Goal: Task Accomplishment & Management: Manage account settings

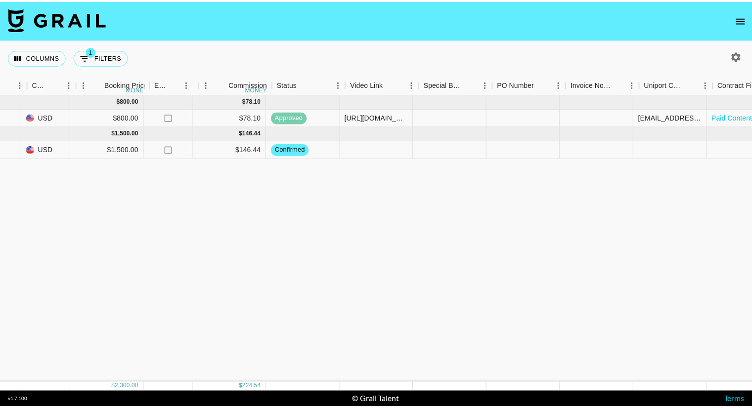
scroll to position [0, 621]
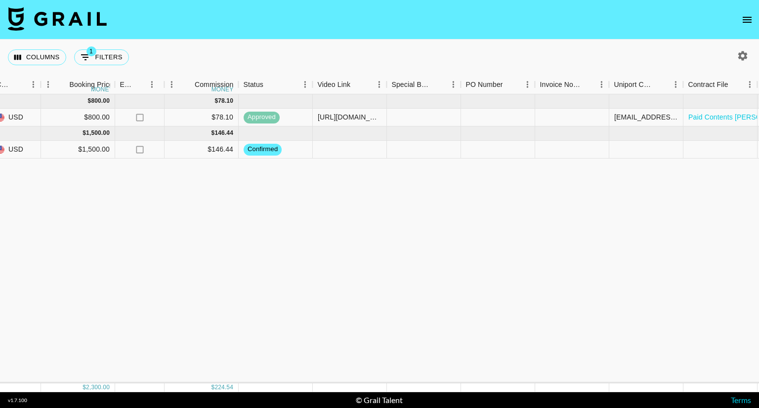
click at [749, 12] on button "open drawer" at bounding box center [748, 20] width 20 height 20
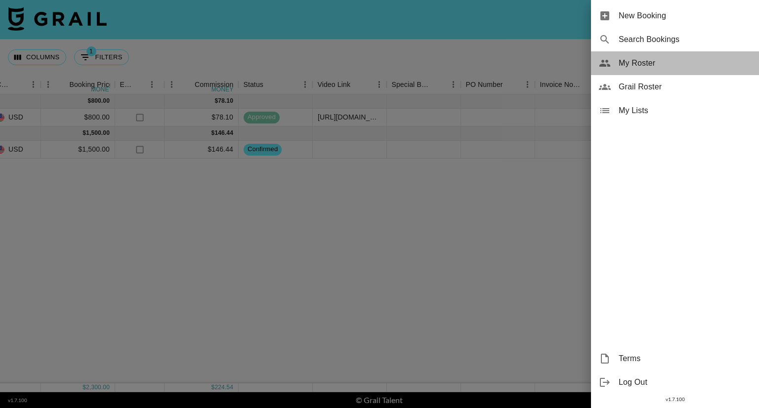
click at [655, 60] on span "My Roster" at bounding box center [685, 63] width 132 height 12
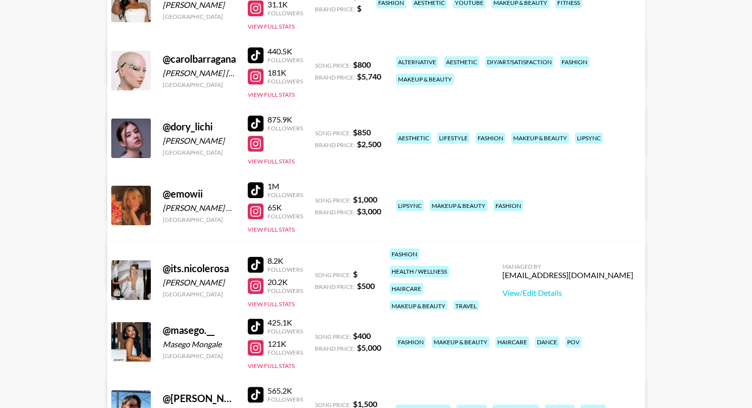
scroll to position [198, 0]
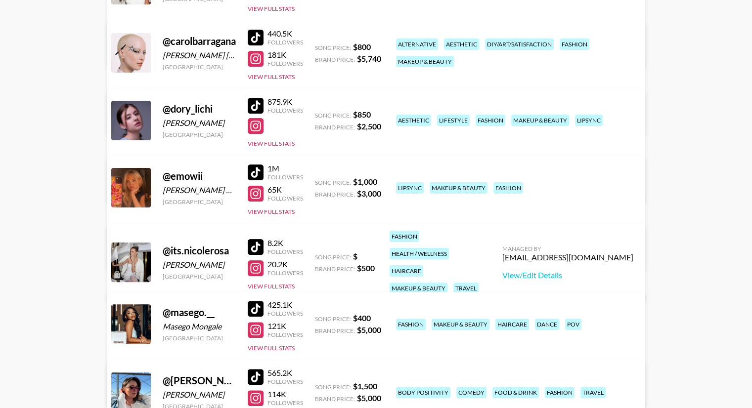
click at [259, 169] on div at bounding box center [256, 173] width 16 height 16
click at [257, 191] on div at bounding box center [256, 194] width 16 height 16
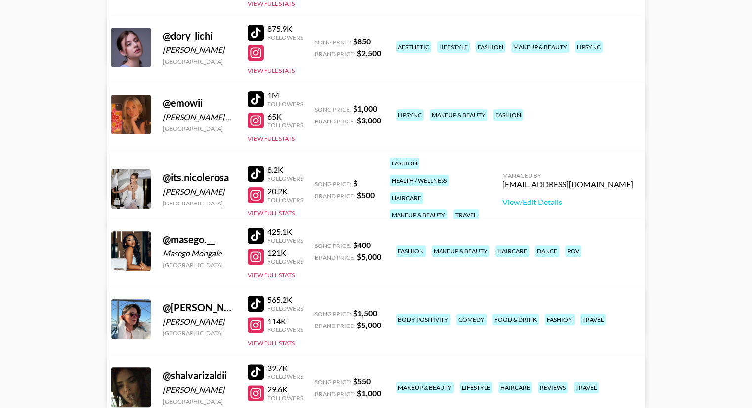
scroll to position [297, 0]
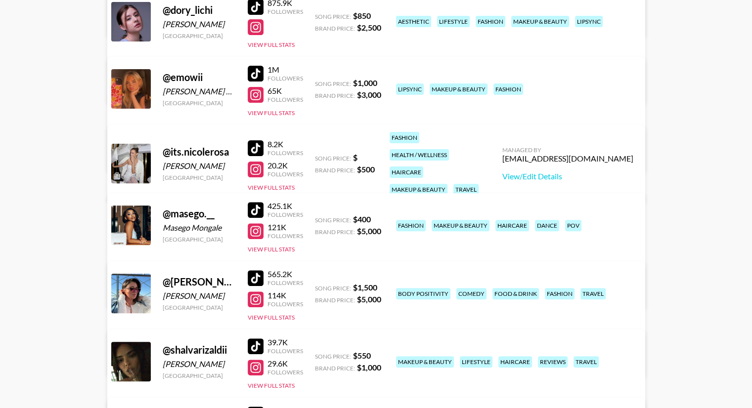
click at [257, 273] on div at bounding box center [256, 278] width 16 height 16
click at [257, 294] on div at bounding box center [256, 300] width 16 height 16
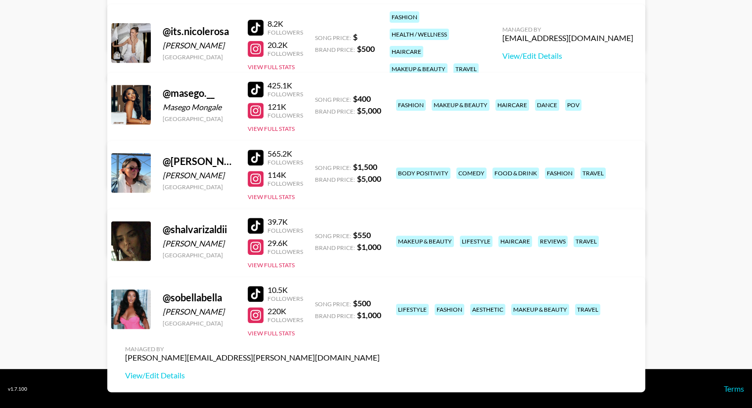
scroll to position [417, 0]
click at [257, 221] on div at bounding box center [256, 226] width 16 height 16
click at [262, 248] on div at bounding box center [256, 247] width 16 height 16
click at [255, 292] on div at bounding box center [256, 294] width 16 height 16
click at [255, 313] on div at bounding box center [256, 316] width 16 height 16
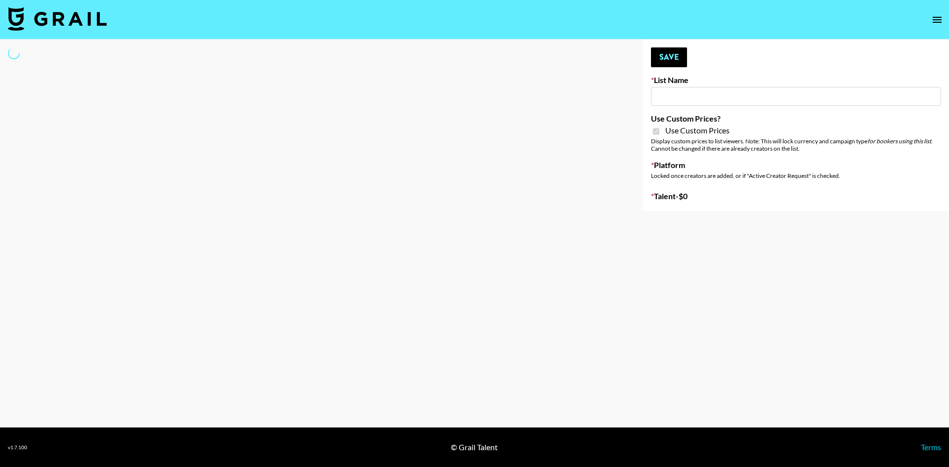
type input "[PERSON_NAME] ([DATE])"
checkbox input "true"
select select "Brand"
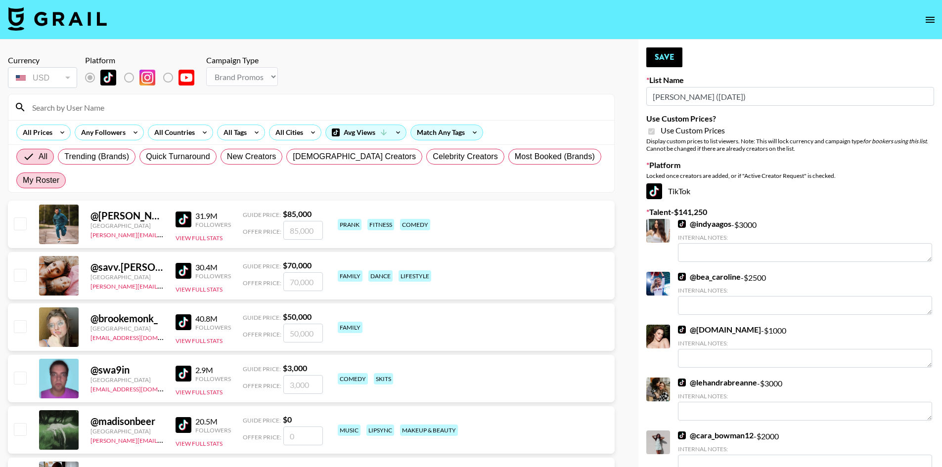
click at [59, 175] on span "My Roster" at bounding box center [41, 181] width 37 height 12
click at [23, 180] on input "My Roster" at bounding box center [23, 180] width 0 height 0
radio input "true"
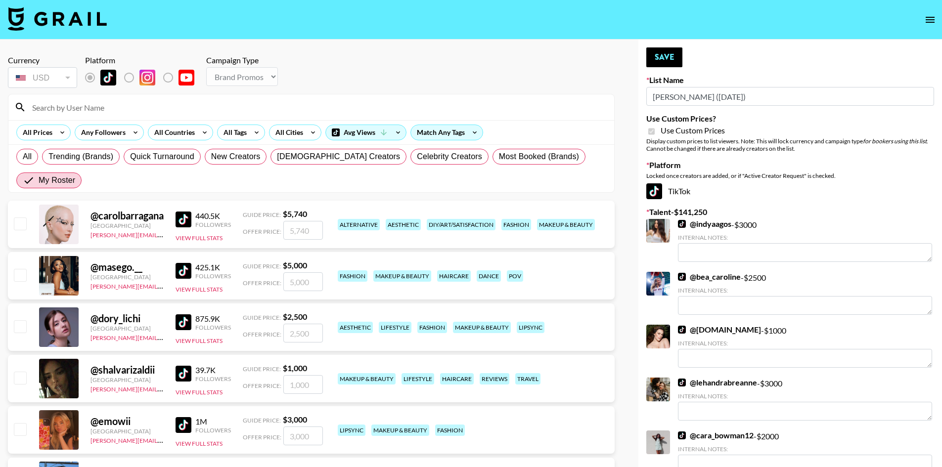
click at [307, 221] on input "number" at bounding box center [303, 230] width 40 height 19
click at [25, 216] on div at bounding box center [19, 224] width 15 height 17
click at [21, 218] on input "checkbox" at bounding box center [20, 224] width 12 height 12
checkbox input "true"
type input "5740"
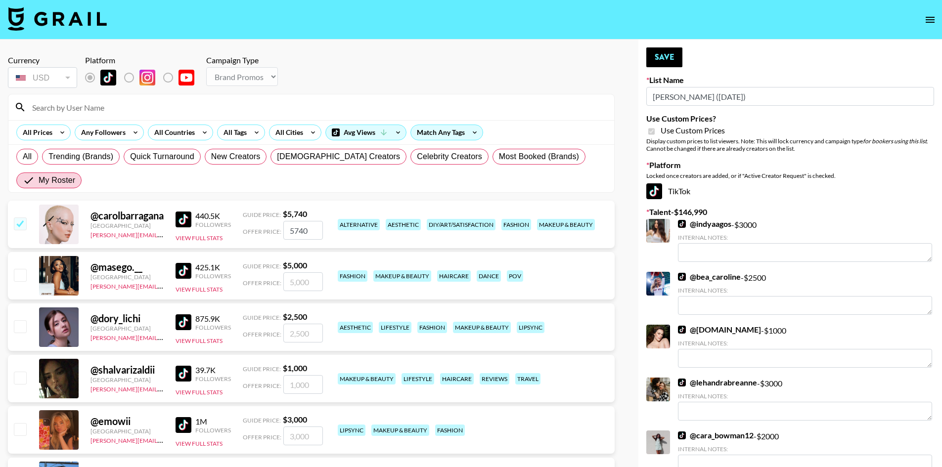
click at [20, 269] on input "checkbox" at bounding box center [20, 275] width 12 height 12
checkbox input "true"
type input "5000"
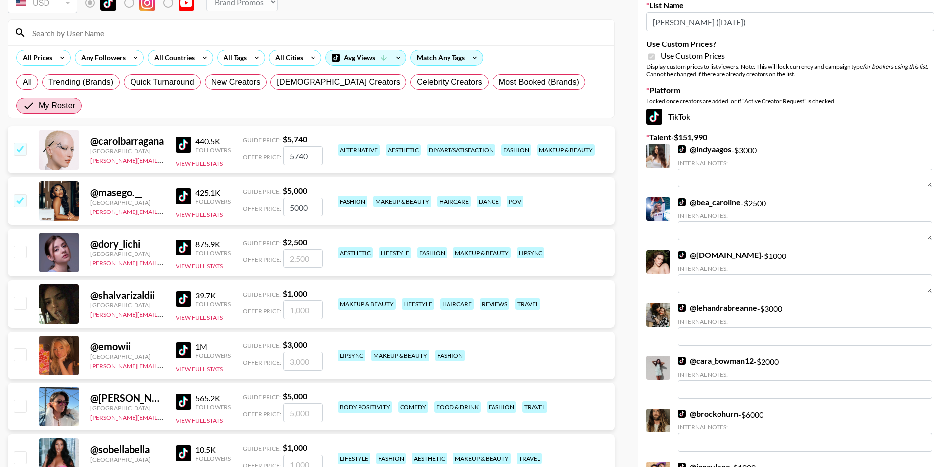
scroll to position [99, 0]
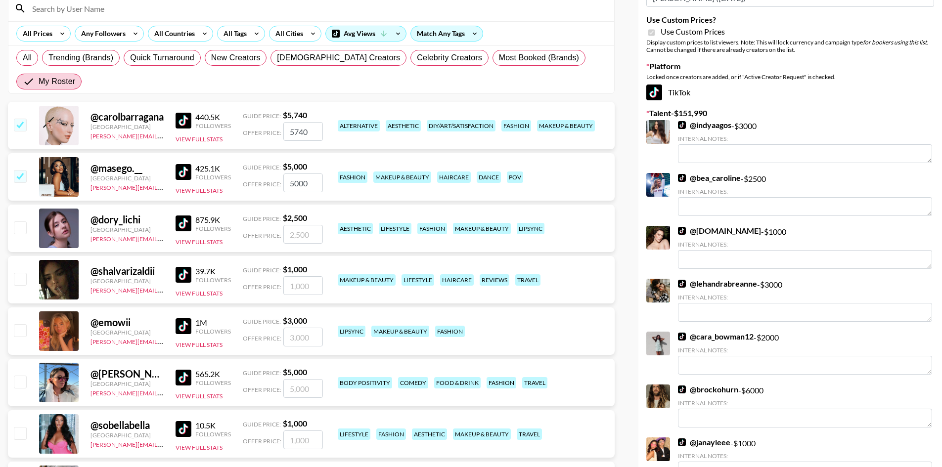
click at [21, 221] on input "checkbox" at bounding box center [20, 227] width 12 height 12
checkbox input "true"
type input "2500"
click at [20, 273] on input "checkbox" at bounding box center [20, 279] width 12 height 12
checkbox input "true"
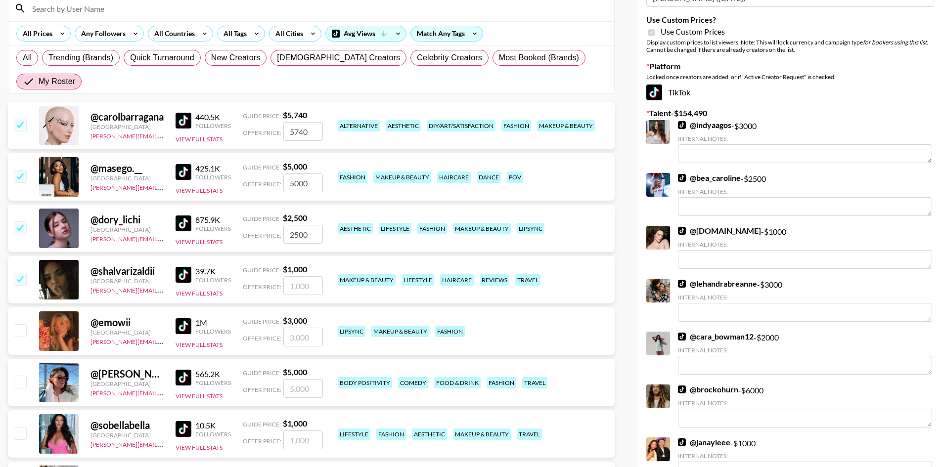
type input "1000"
click at [20, 324] on input "checkbox" at bounding box center [20, 330] width 12 height 12
checkbox input "true"
type input "3000"
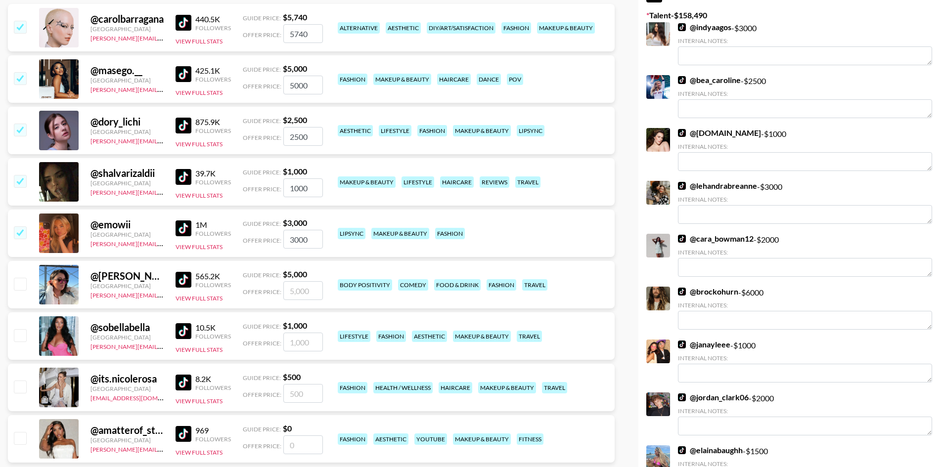
scroll to position [198, 0]
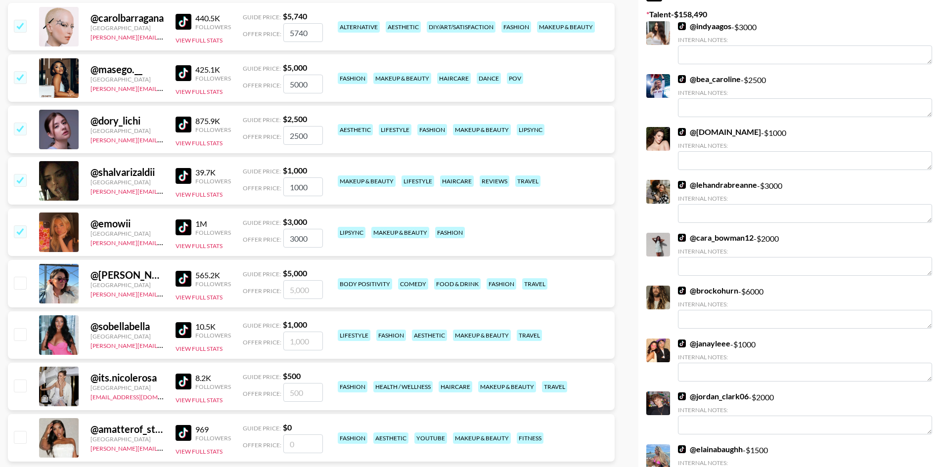
click at [23, 277] on input "checkbox" at bounding box center [20, 283] width 12 height 12
checkbox input "true"
type input "5000"
click at [22, 328] on input "checkbox" at bounding box center [20, 334] width 12 height 12
checkbox input "true"
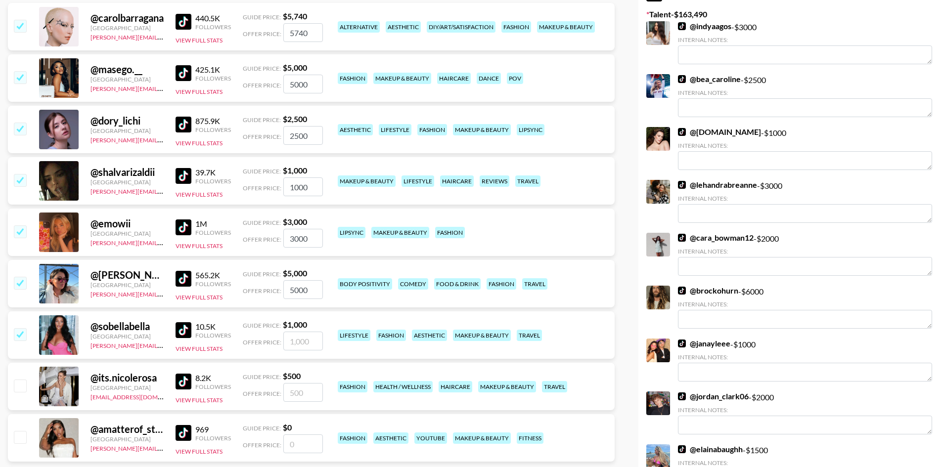
type input "1000"
click at [24, 378] on div at bounding box center [19, 386] width 15 height 17
click at [24, 380] on input "checkbox" at bounding box center [20, 386] width 12 height 12
checkbox input "true"
type input "500"
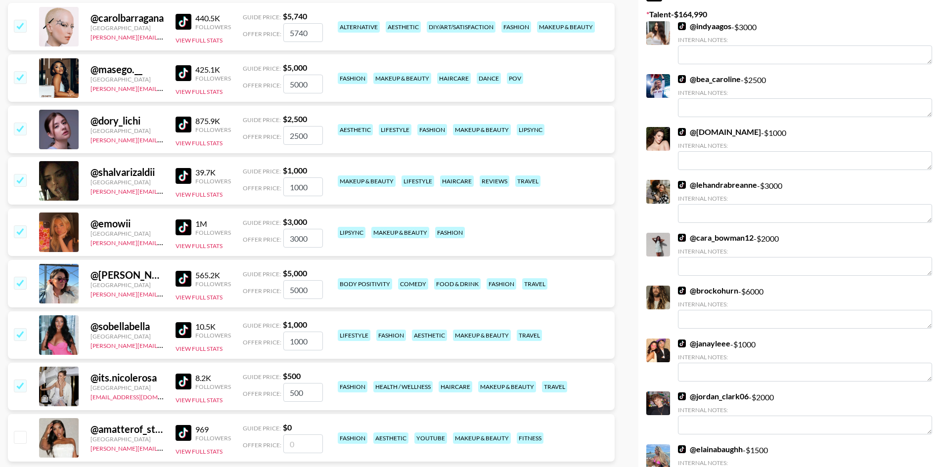
click at [17, 380] on input "checkbox" at bounding box center [20, 386] width 12 height 12
checkbox input "false"
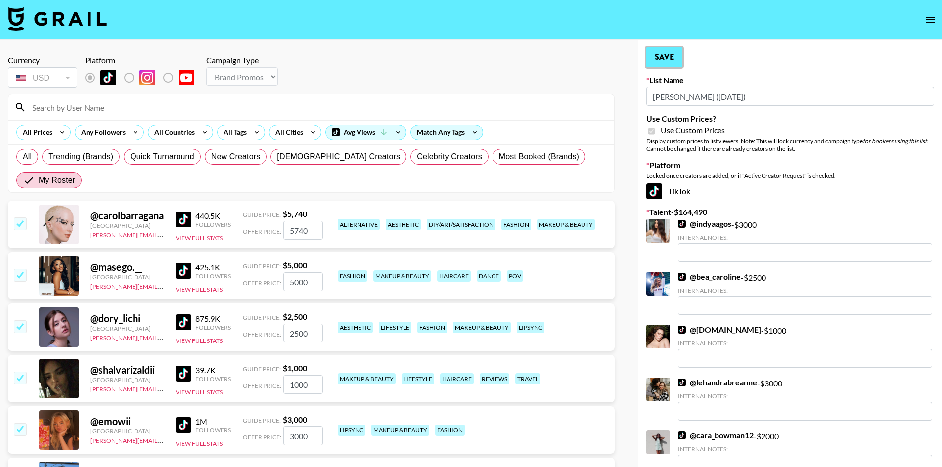
click at [669, 51] on button "Save" at bounding box center [664, 57] width 36 height 20
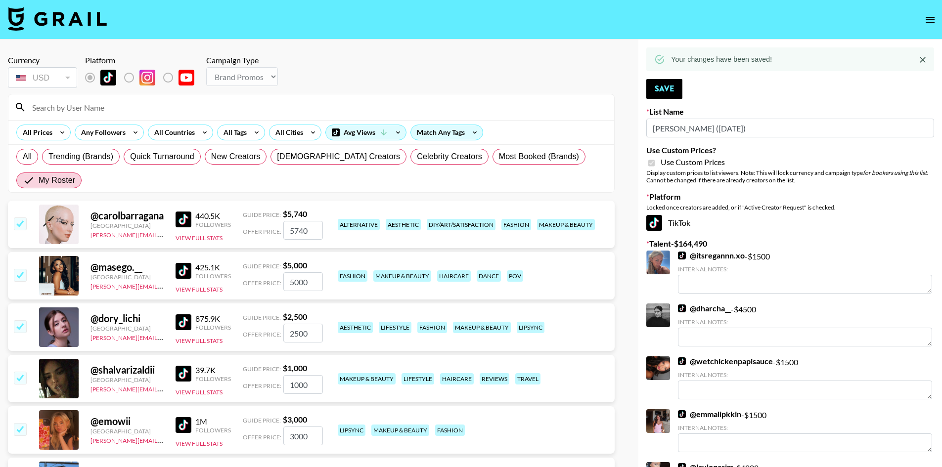
click at [292, 272] on input "5000" at bounding box center [303, 281] width 40 height 19
checkbox input "false"
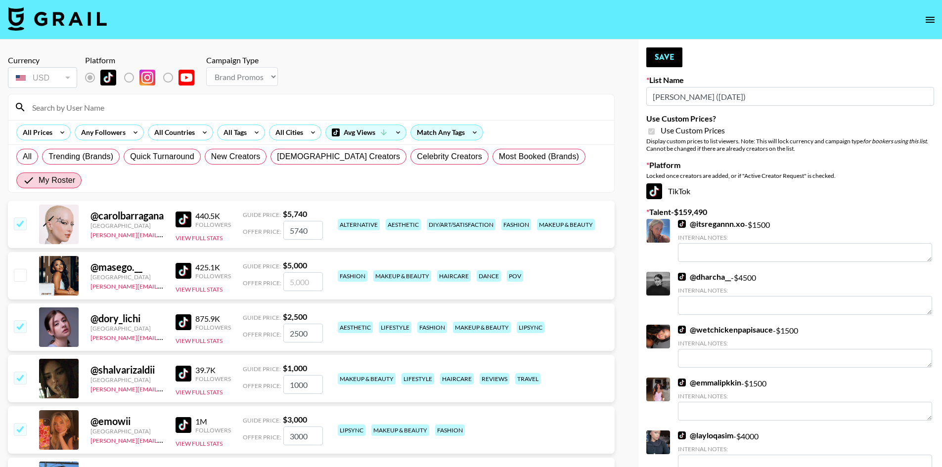
checkbox input "true"
type input "3000"
drag, startPoint x: 310, startPoint y: 207, endPoint x: 254, endPoint y: 200, distance: 57.2
click at [239, 212] on div "@ carolbarragana Brazil juliana.longhi@grail-talent.com 440.5K Followers View F…" at bounding box center [311, 224] width 607 height 47
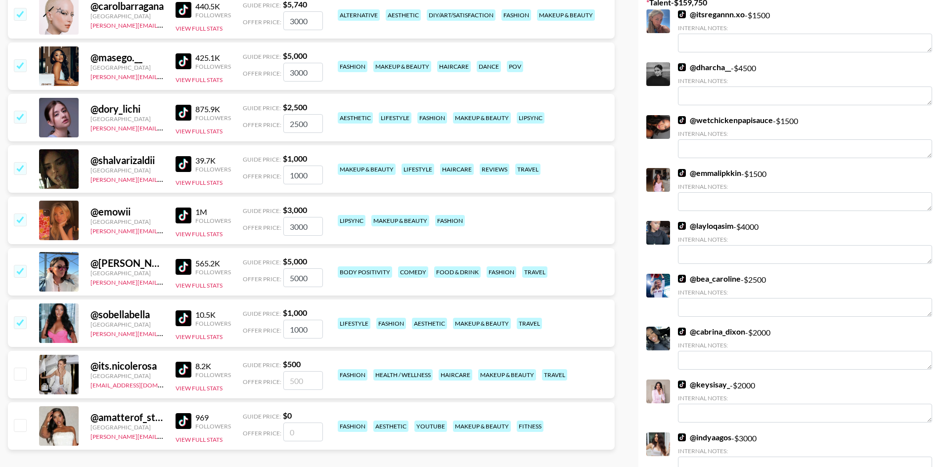
scroll to position [247, 0]
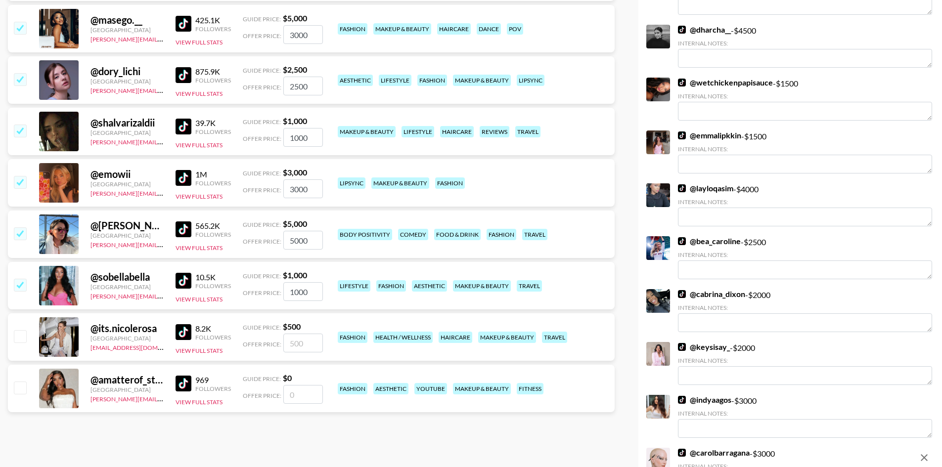
type input "3000"
drag, startPoint x: 308, startPoint y: 218, endPoint x: 235, endPoint y: 215, distance: 72.7
click at [235, 215] on div "@ rachel.mackenzlee United States juliana.longhi@grail-talent.com 565.2K Follow…" at bounding box center [311, 234] width 607 height 47
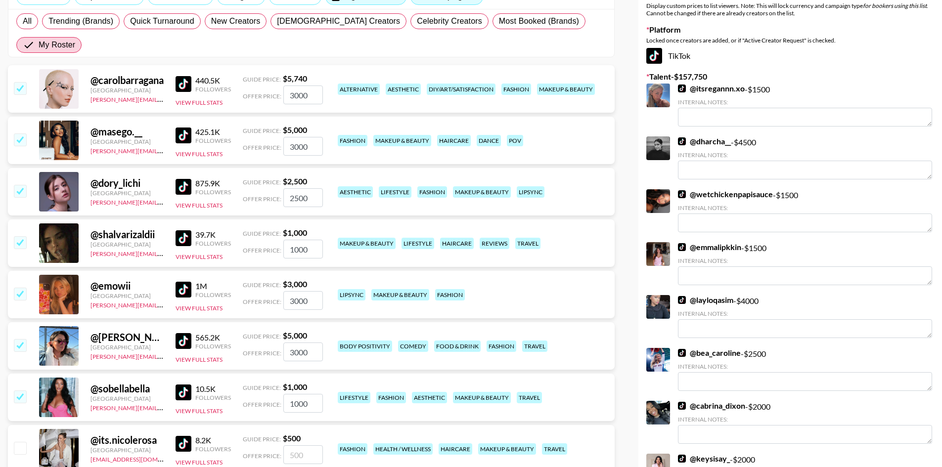
scroll to position [0, 0]
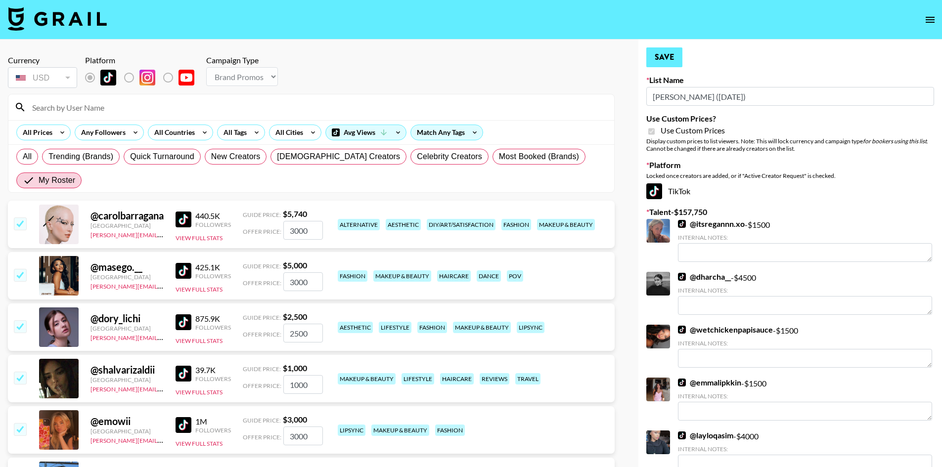
type input "3000"
click at [678, 62] on button "Save" at bounding box center [664, 57] width 36 height 20
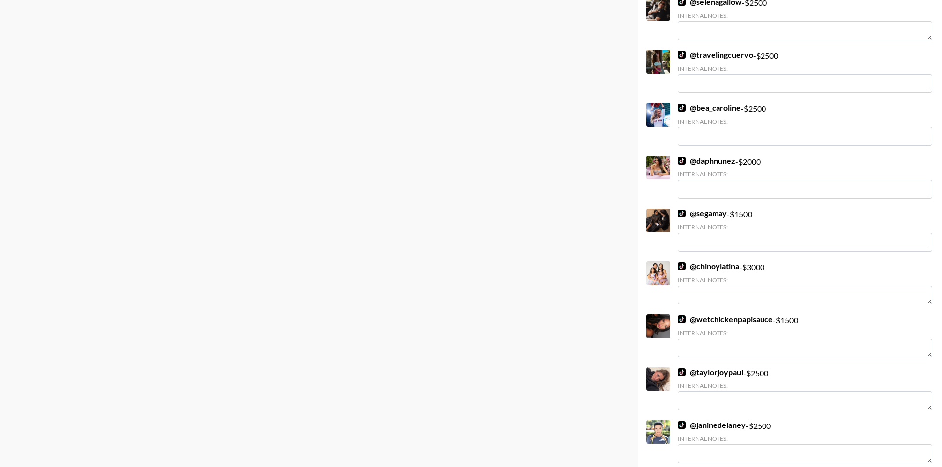
scroll to position [1335, 0]
